Goal: Task Accomplishment & Management: Complete application form

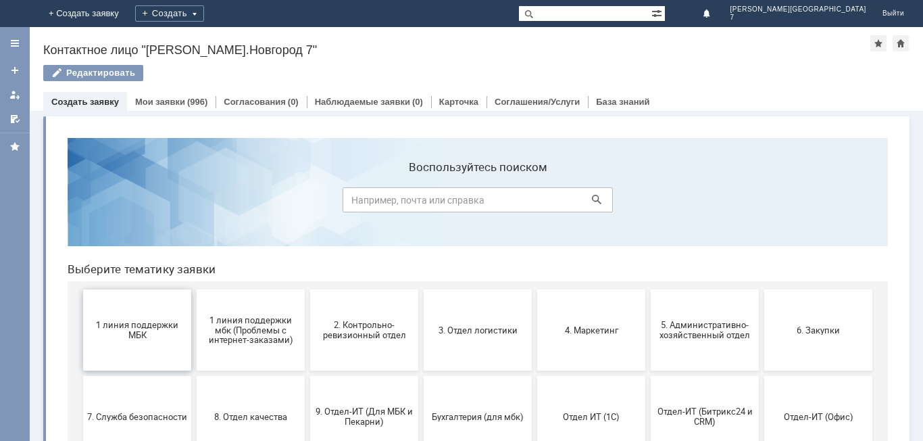
click at [149, 345] on button "1 линия поддержки МБК" at bounding box center [137, 329] width 108 height 81
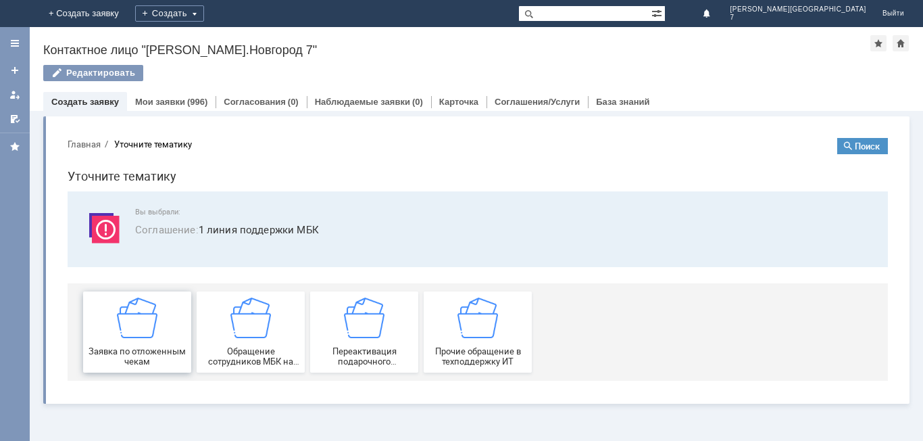
click at [165, 328] on div "Заявка по отложенным чекам" at bounding box center [137, 331] width 100 height 69
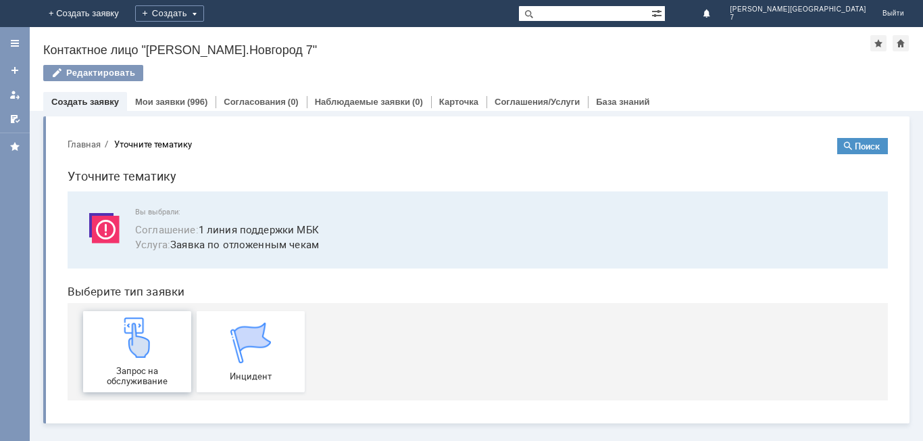
click at [169, 346] on div "Запрос на обслуживание" at bounding box center [137, 351] width 100 height 69
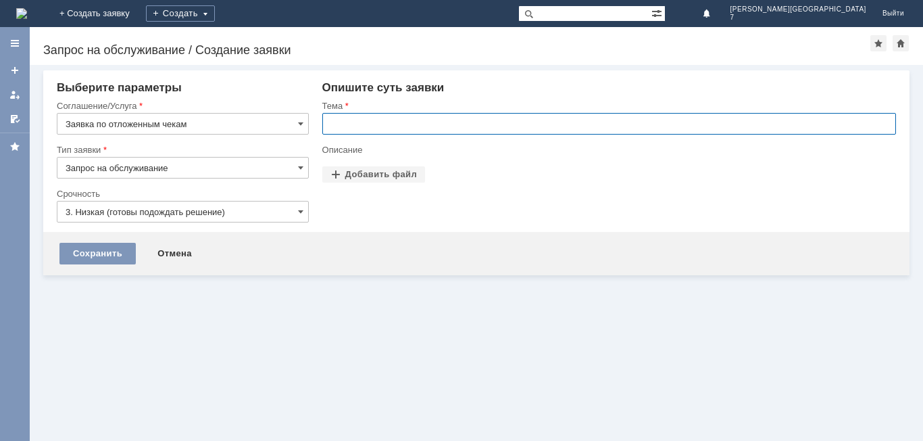
click at [401, 133] on input "text" at bounding box center [609, 124] width 574 height 22
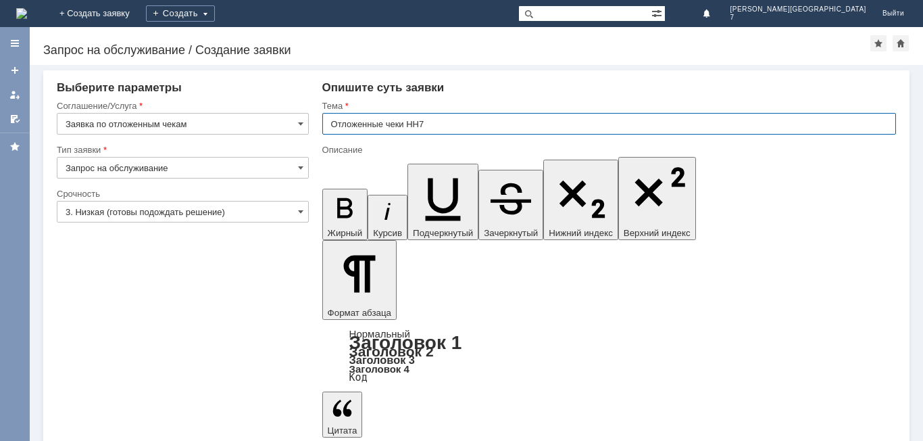
type input "Отложенные чеки НН7"
